Goal: Find specific page/section: Find specific page/section

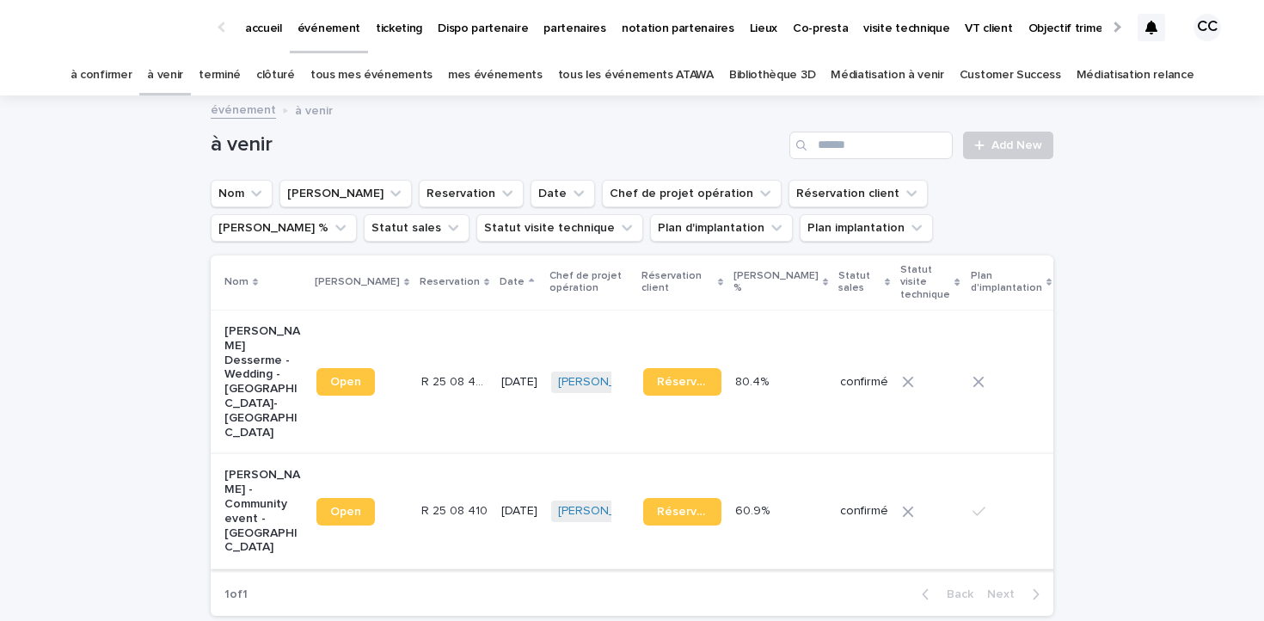
click at [335, 506] on span "Open" at bounding box center [345, 512] width 31 height 12
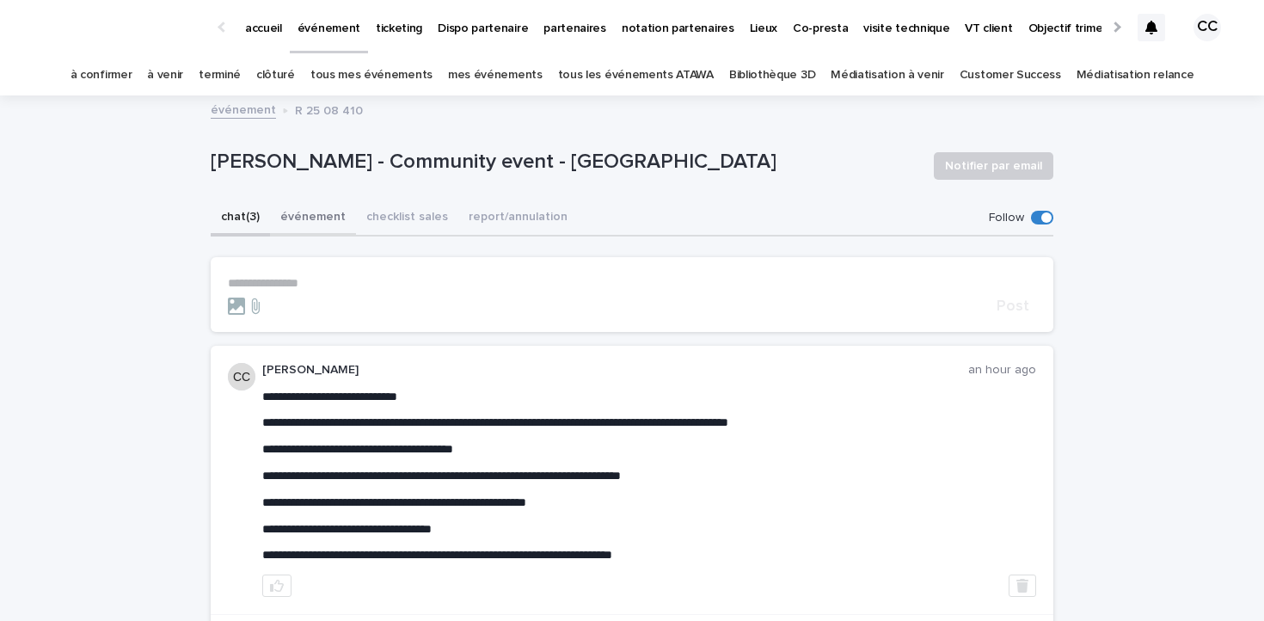
click at [328, 214] on button "événement" at bounding box center [313, 218] width 86 height 36
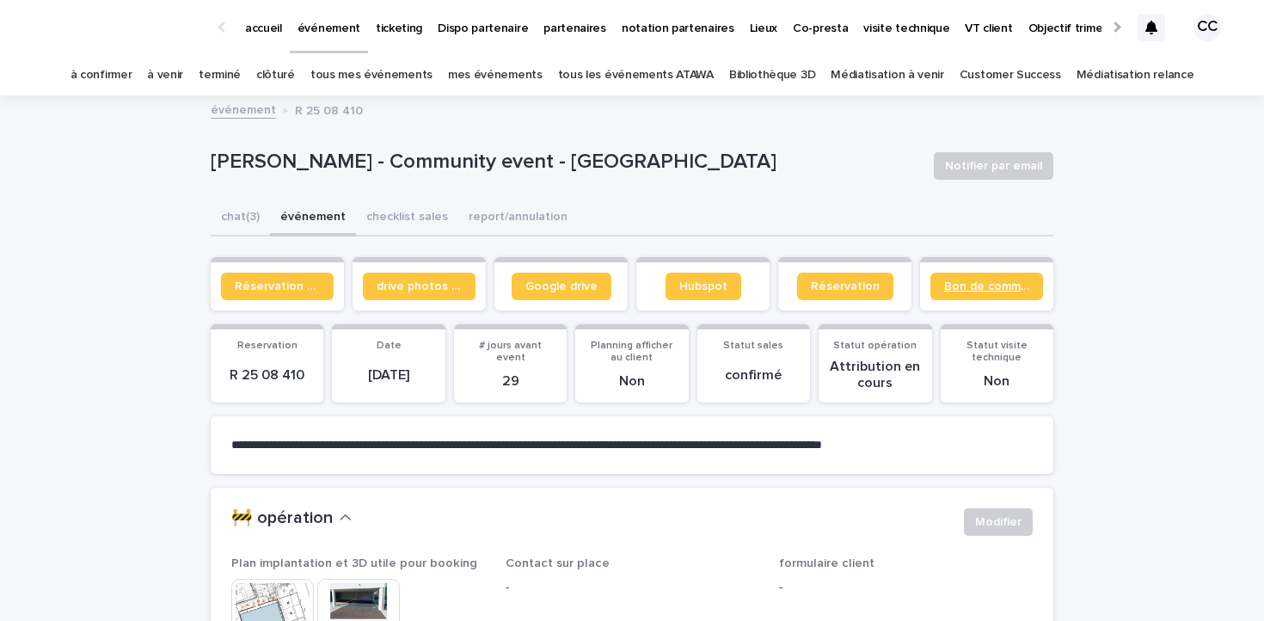
click at [967, 292] on link "Bon de commande" at bounding box center [986, 287] width 113 height 28
